Goal: Task Accomplishment & Management: Use online tool/utility

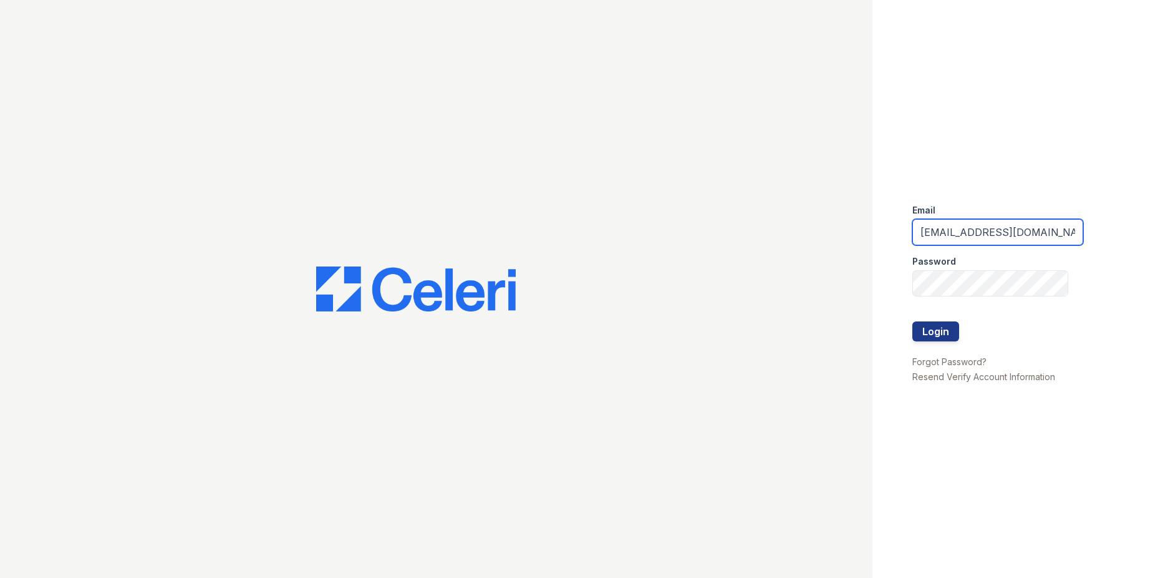
click at [986, 235] on input "[EMAIL_ADDRESS][DOMAIN_NAME]" at bounding box center [998, 232] width 171 height 26
type input "[EMAIL_ADDRESS][DOMAIN_NAME]"
drag, startPoint x: 918, startPoint y: 233, endPoint x: 1125, endPoint y: 234, distance: 207.1
click at [1125, 234] on div "Email [EMAIL_ADDRESS][DOMAIN_NAME] Password Login Forgot Password? Resend Verif…" at bounding box center [1018, 289] width 291 height 578
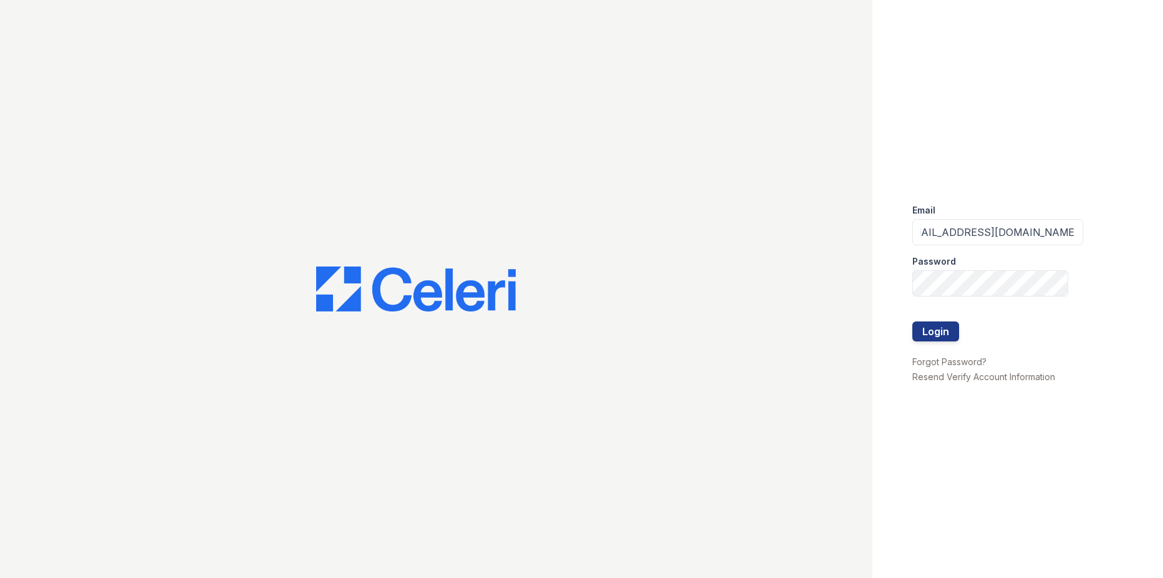
scroll to position [0, 0]
click at [802, 291] on div "Email [EMAIL_ADDRESS][DOMAIN_NAME] Password Login Forgot Password? Resend Verif…" at bounding box center [581, 289] width 1163 height 578
click at [913, 321] on button "Login" at bounding box center [936, 331] width 47 height 20
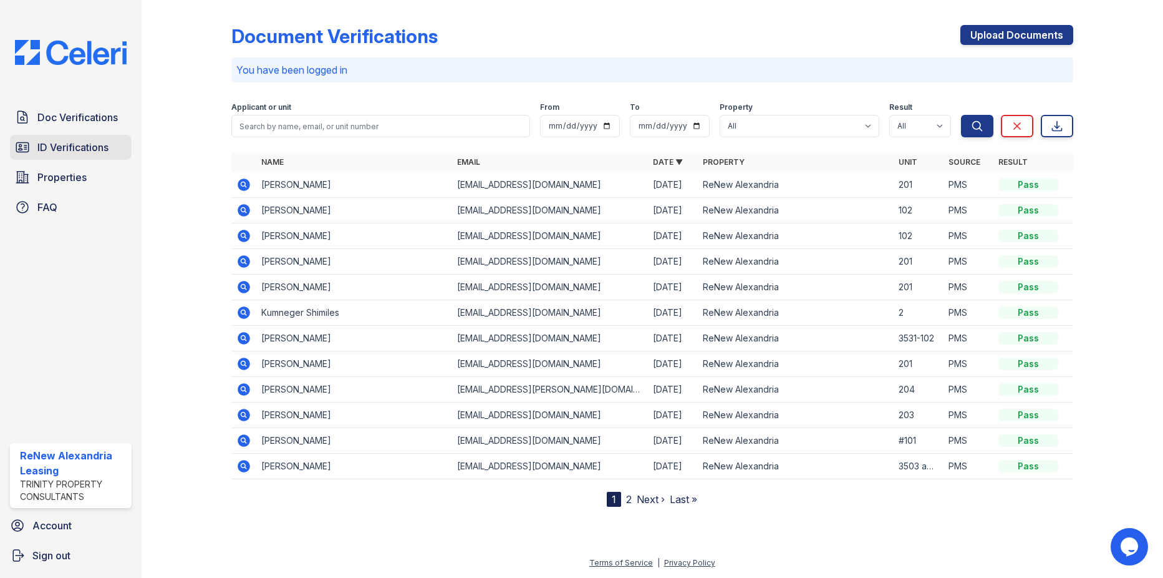
click at [95, 137] on link "ID Verifications" at bounding box center [71, 147] width 122 height 25
